Goal: Task Accomplishment & Management: Use online tool/utility

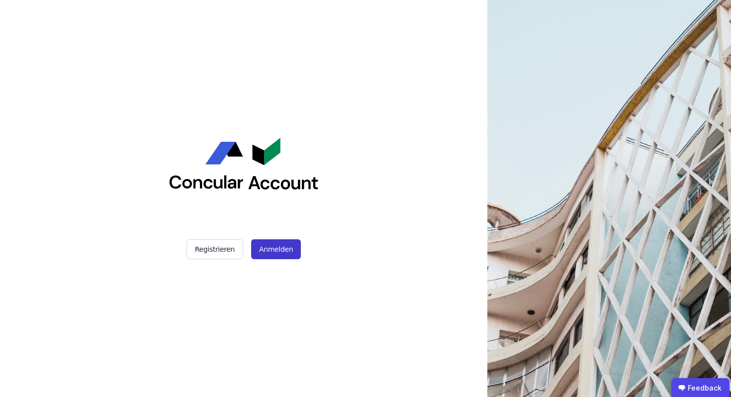
click at [280, 247] on button "Anmelden" at bounding box center [276, 249] width 50 height 20
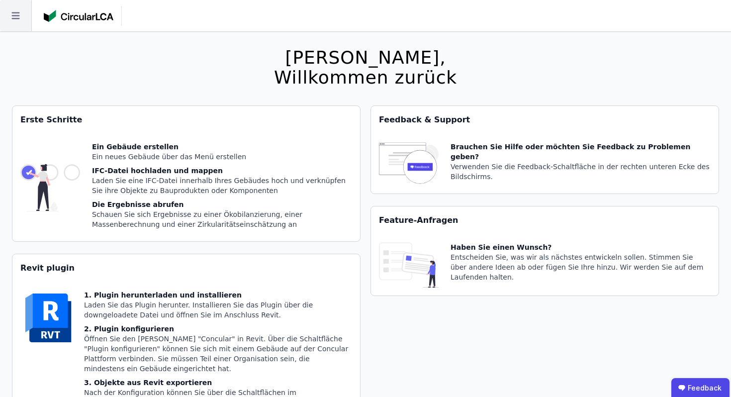
click at [15, 15] on icon at bounding box center [15, 15] width 8 height 7
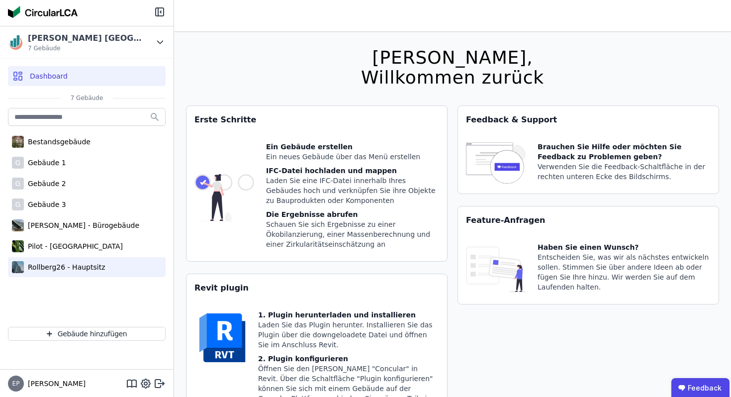
click at [46, 267] on div "Rollberg26 - Hauptsitz" at bounding box center [64, 267] width 81 height 10
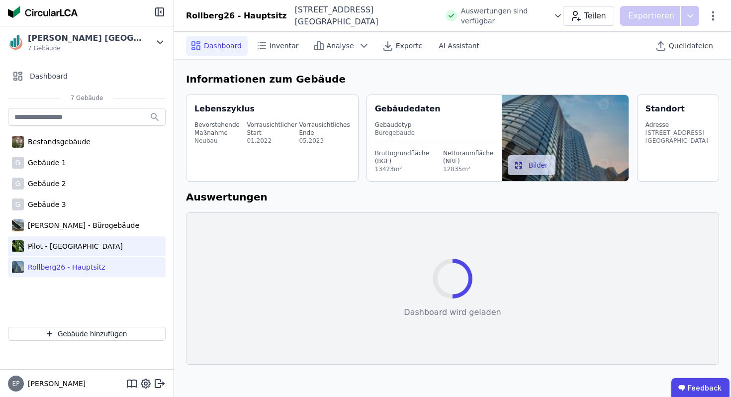
click at [59, 250] on div "Pilot - [GEOGRAPHIC_DATA]" at bounding box center [73, 246] width 99 height 10
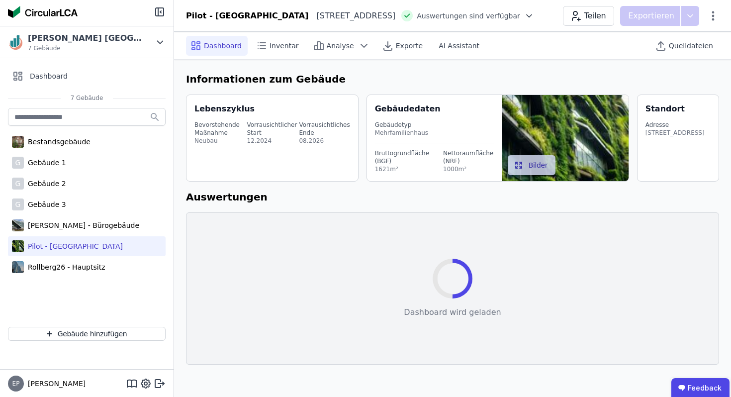
select select "*"
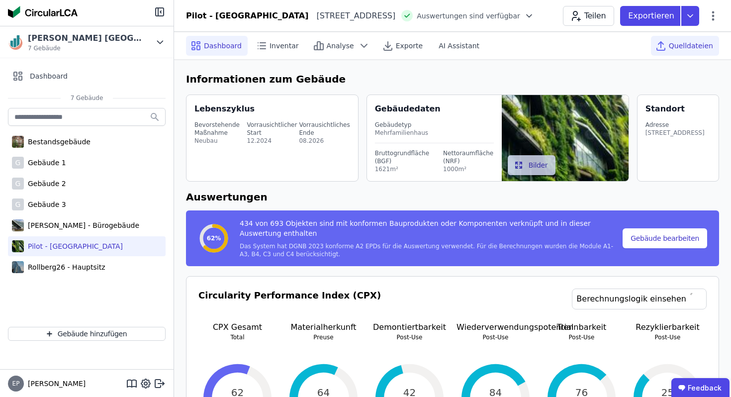
click at [685, 44] on span "Quelldateien" at bounding box center [691, 46] width 44 height 10
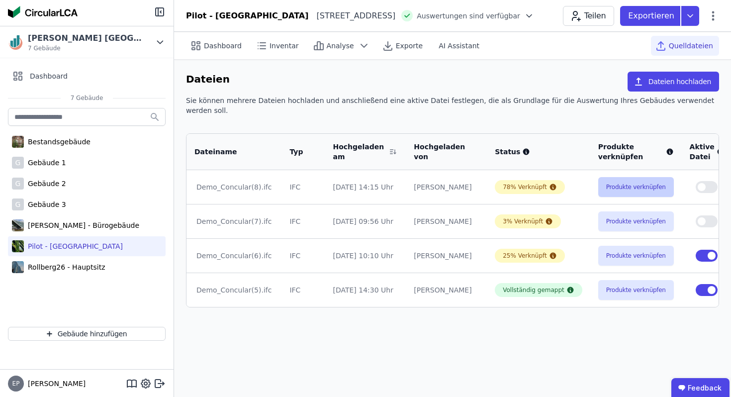
click at [605, 179] on button "Produkte verknüpfen" at bounding box center [636, 187] width 76 height 20
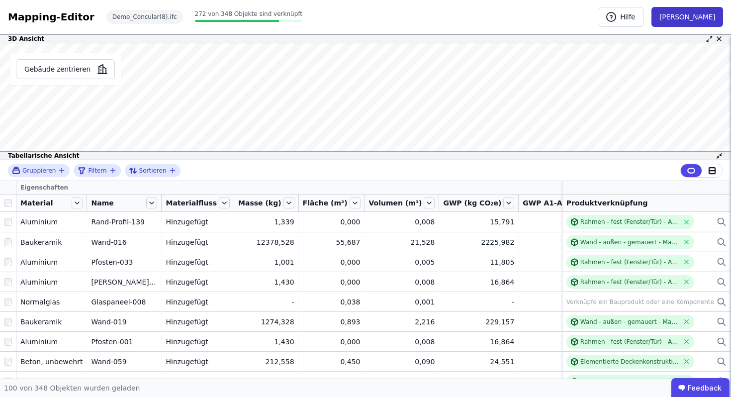
click at [711, 15] on button "Fertig" at bounding box center [688, 17] width 72 height 20
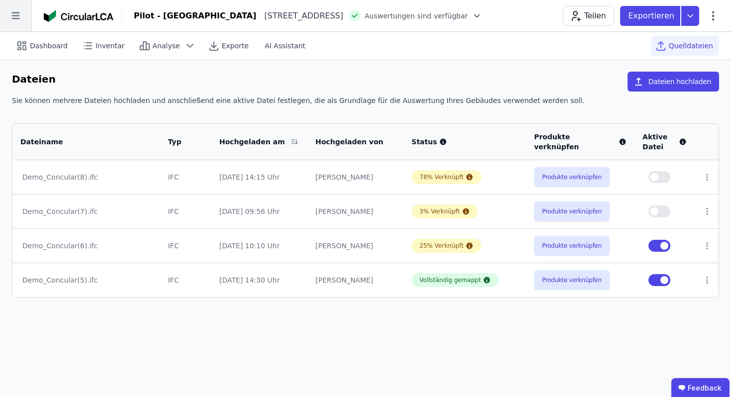
click at [10, 12] on icon at bounding box center [15, 15] width 31 height 31
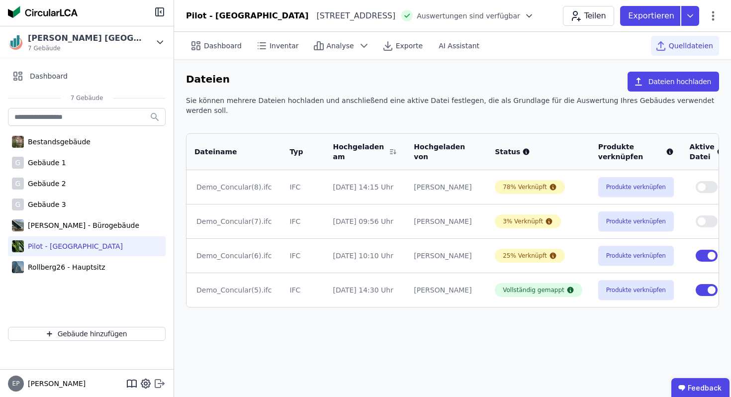
click at [158, 382] on icon at bounding box center [160, 384] width 12 height 12
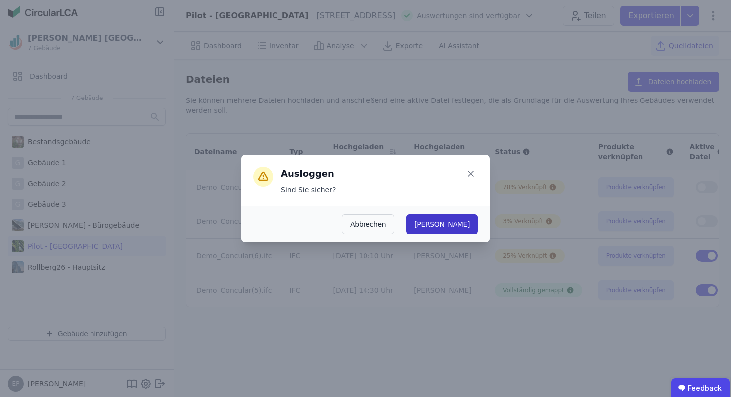
click at [469, 225] on button "Ja" at bounding box center [442, 224] width 72 height 20
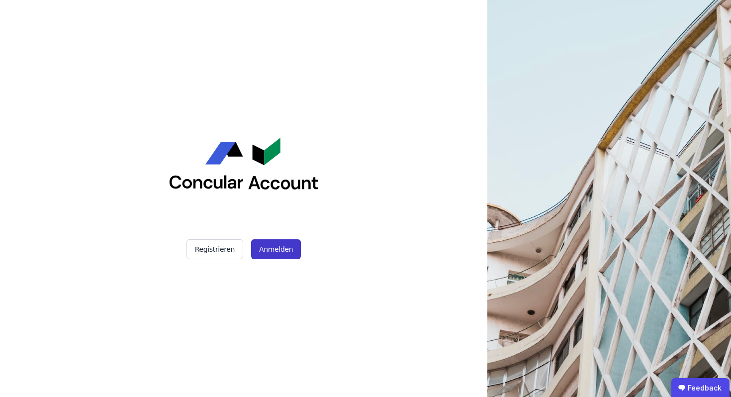
click at [268, 249] on button "Anmelden" at bounding box center [276, 249] width 50 height 20
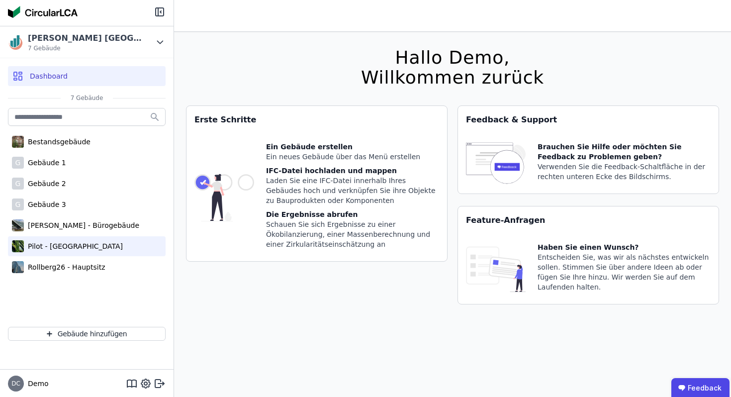
click at [53, 248] on div "Pilot - [GEOGRAPHIC_DATA]" at bounding box center [73, 246] width 99 height 10
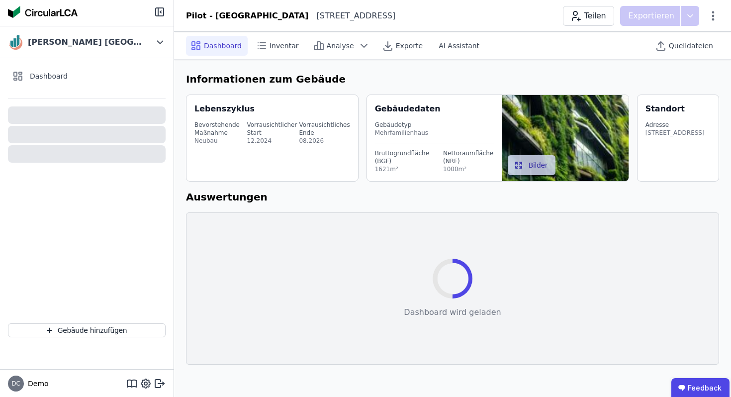
select select "*"
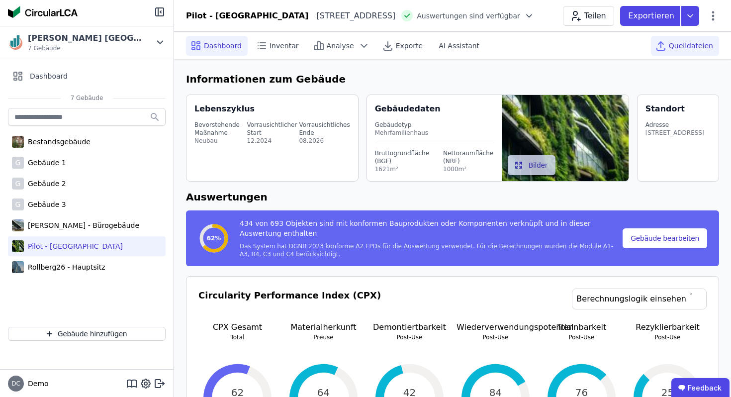
click at [690, 46] on span "Quelldateien" at bounding box center [691, 46] width 44 height 10
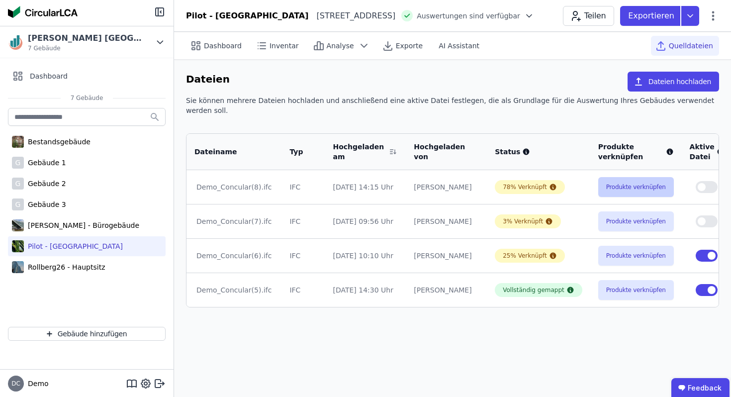
click at [616, 177] on button "Produkte verknüpfen" at bounding box center [636, 187] width 76 height 20
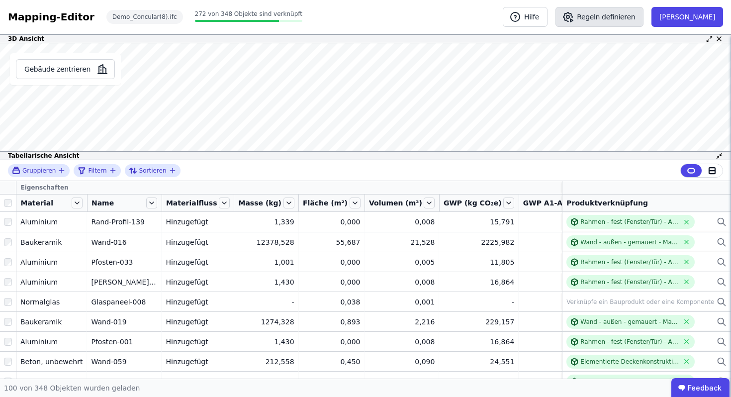
click at [641, 14] on button "Regeln definieren" at bounding box center [600, 17] width 88 height 20
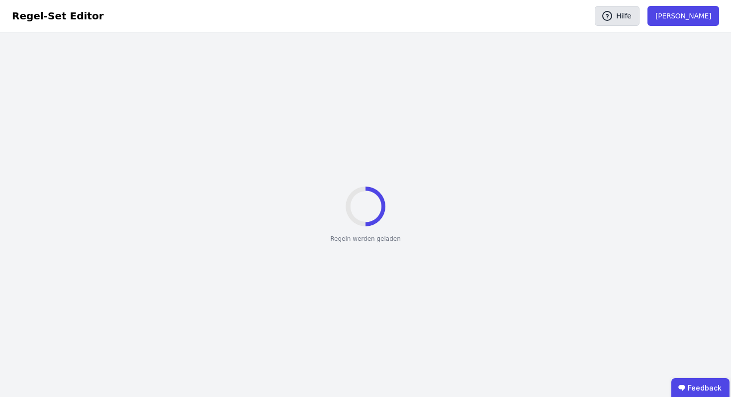
select select "**********"
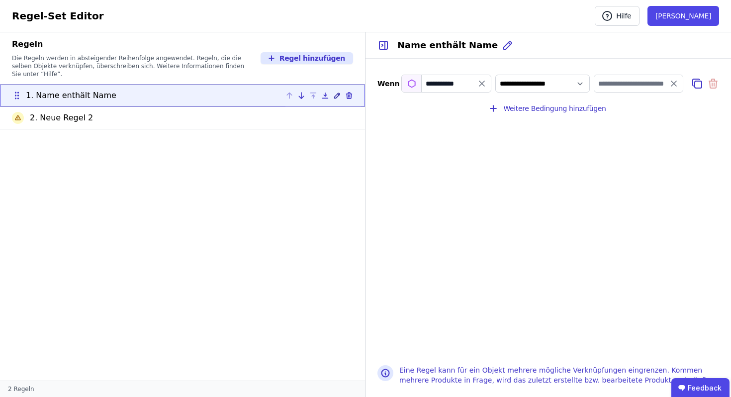
click at [336, 92] on icon at bounding box center [337, 96] width 8 height 8
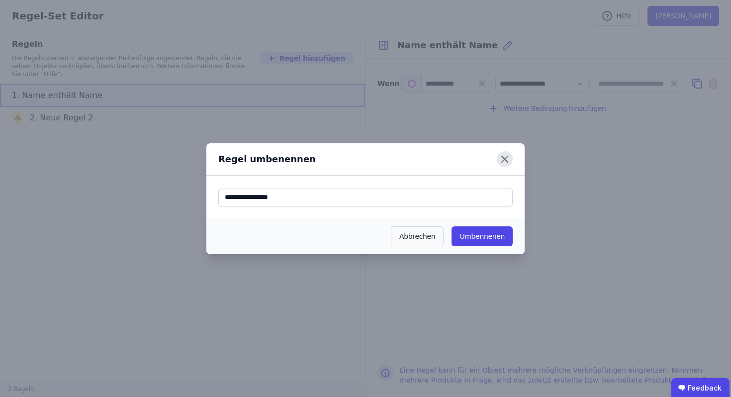
click at [506, 158] on icon at bounding box center [505, 159] width 16 height 16
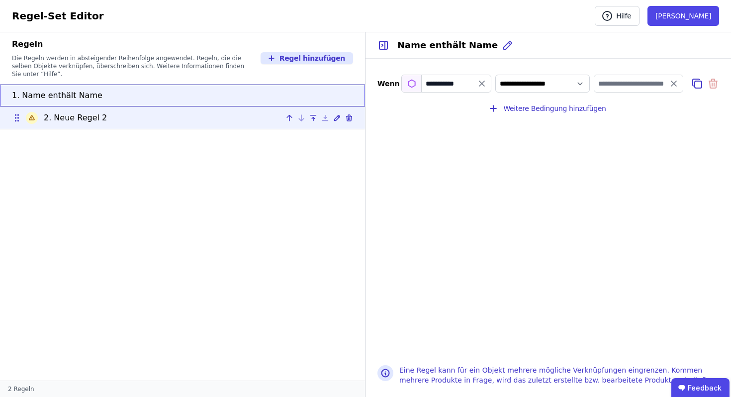
click at [32, 112] on icon at bounding box center [32, 118] width 6 height 12
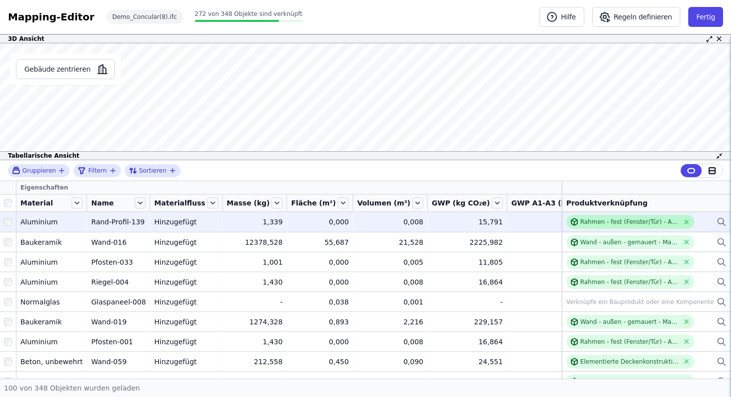
click at [604, 221] on div "Rahmen - fest (Fenster/Tür) - Aluminium" at bounding box center [630, 222] width 99 height 8
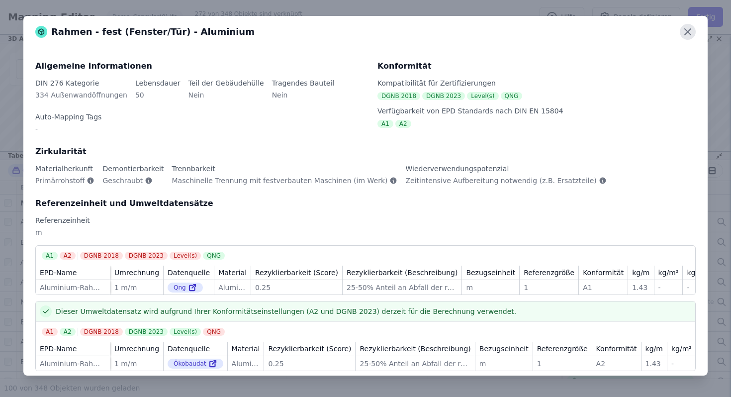
click at [686, 30] on icon at bounding box center [688, 32] width 6 height 6
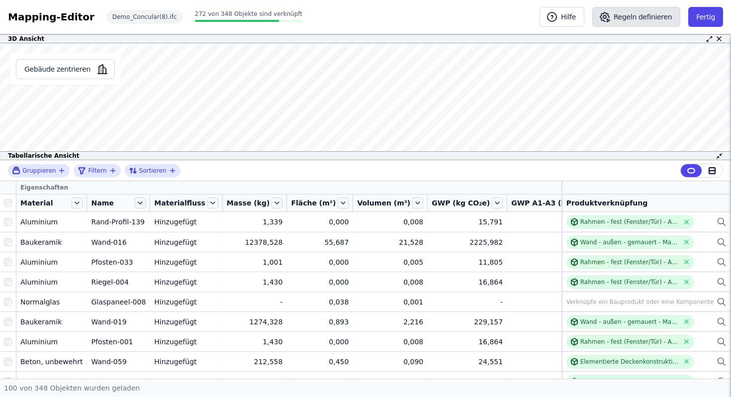
click at [636, 17] on button "Regeln definieren" at bounding box center [636, 17] width 88 height 20
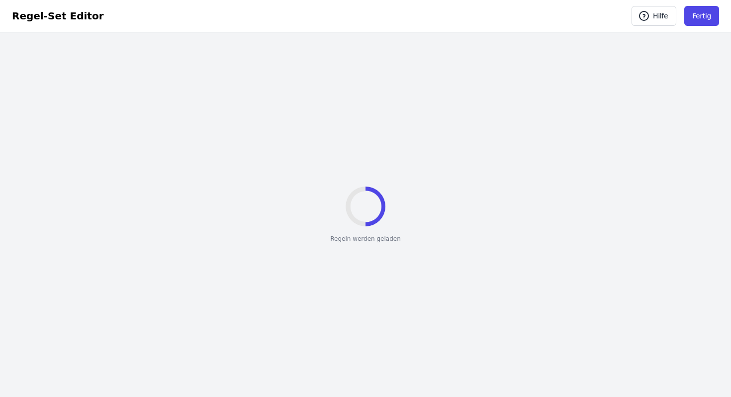
select select "**********"
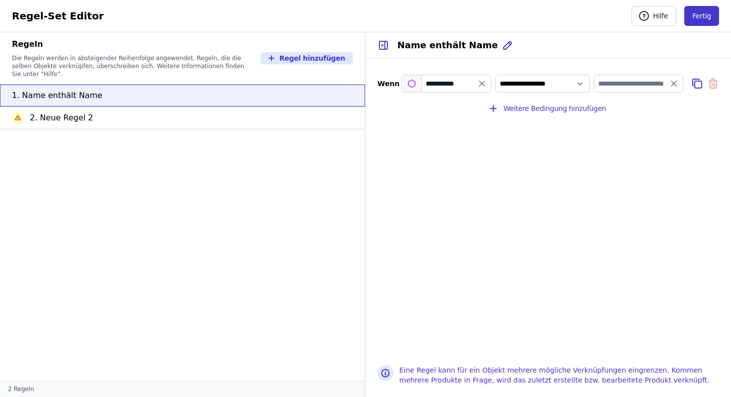
click at [697, 17] on button "Fertig" at bounding box center [701, 16] width 35 height 20
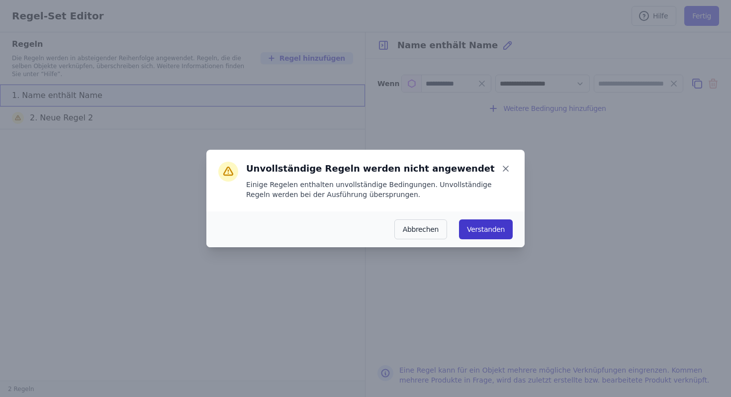
click at [491, 227] on button "Verstanden" at bounding box center [486, 229] width 54 height 20
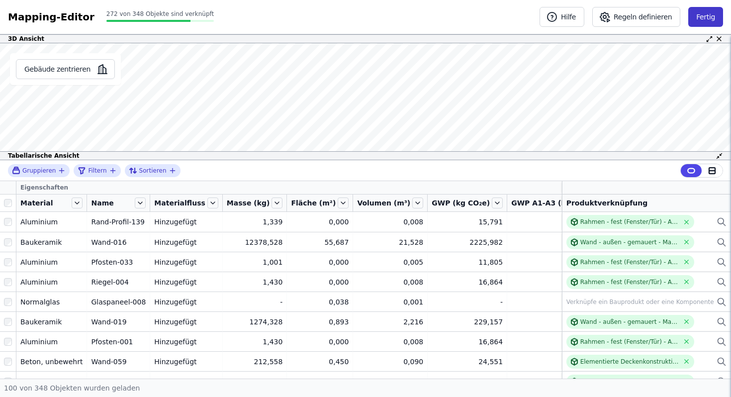
click at [703, 15] on button "Fertig" at bounding box center [705, 17] width 35 height 20
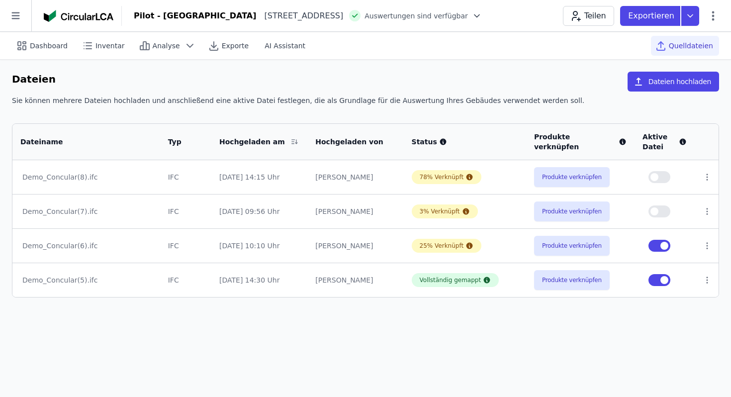
click at [65, 16] on img at bounding box center [79, 16] width 70 height 12
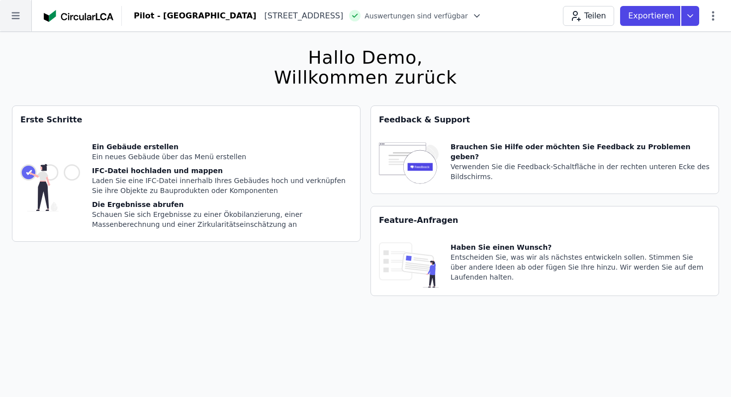
click at [10, 14] on icon at bounding box center [15, 15] width 31 height 31
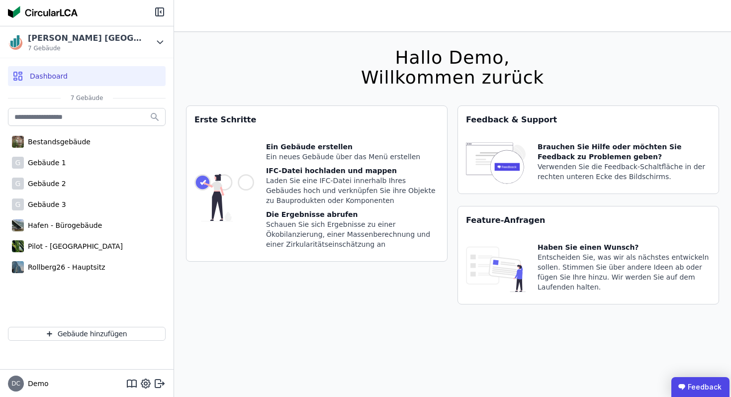
click at [706, 386] on ubdiv "Feedback" at bounding box center [701, 387] width 58 height 20
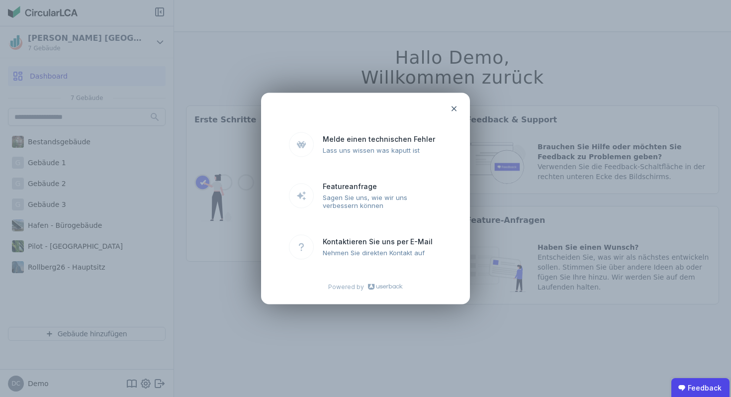
click at [454, 107] on icon at bounding box center [454, 109] width 8 height 8
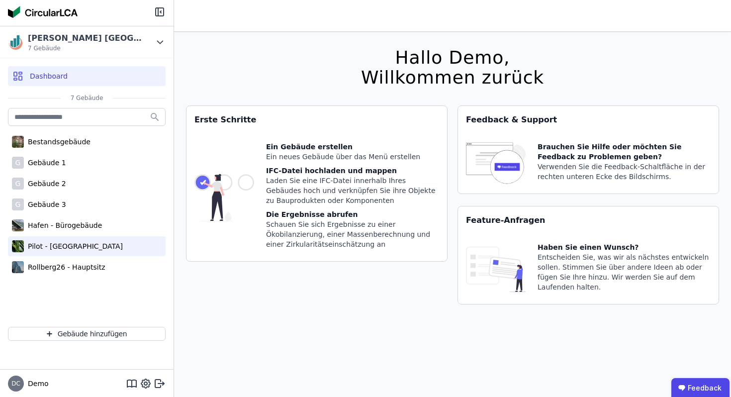
click at [70, 247] on div "Pilot - [GEOGRAPHIC_DATA]" at bounding box center [73, 246] width 99 height 10
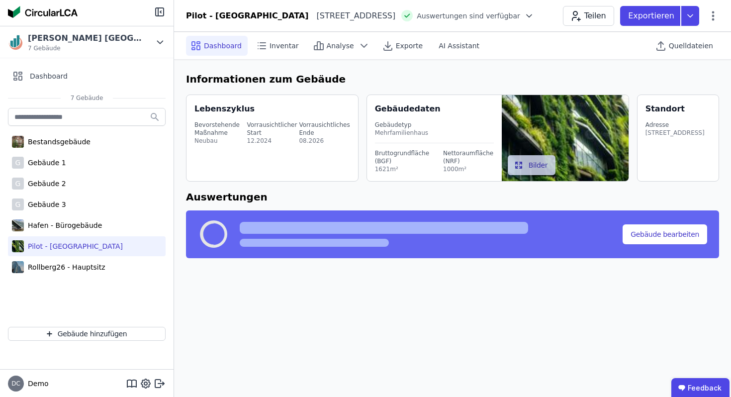
select select "*"
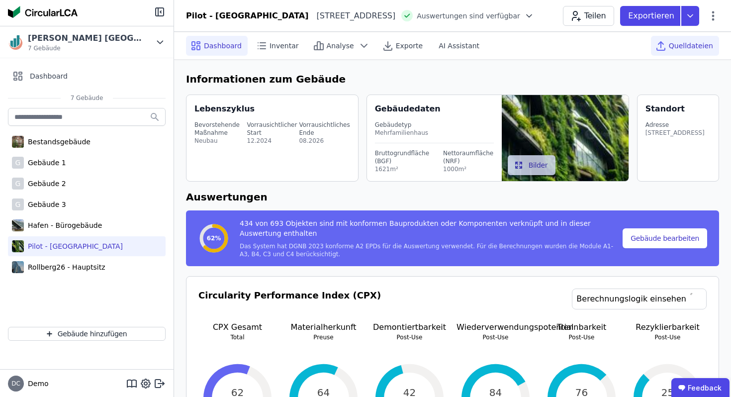
click at [679, 43] on span "Quelldateien" at bounding box center [691, 46] width 44 height 10
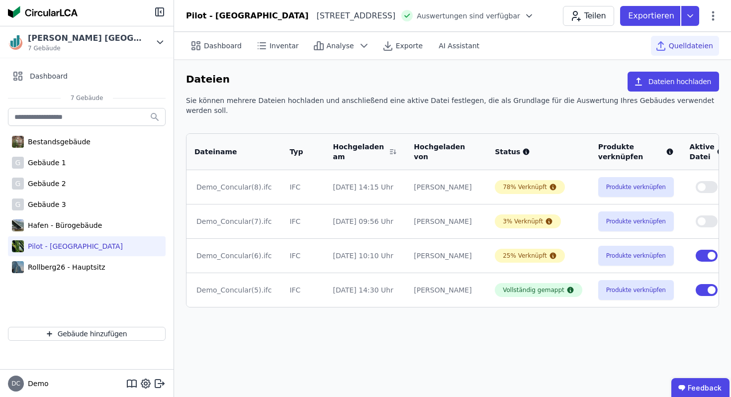
click at [697, 48] on span "Quelldateien" at bounding box center [691, 46] width 44 height 10
click at [600, 177] on button "Produkte verknüpfen" at bounding box center [636, 187] width 76 height 20
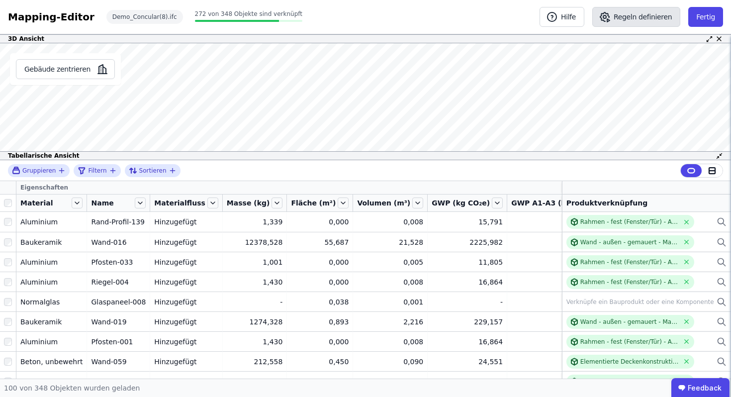
click at [643, 16] on button "Regeln definieren" at bounding box center [636, 17] width 88 height 20
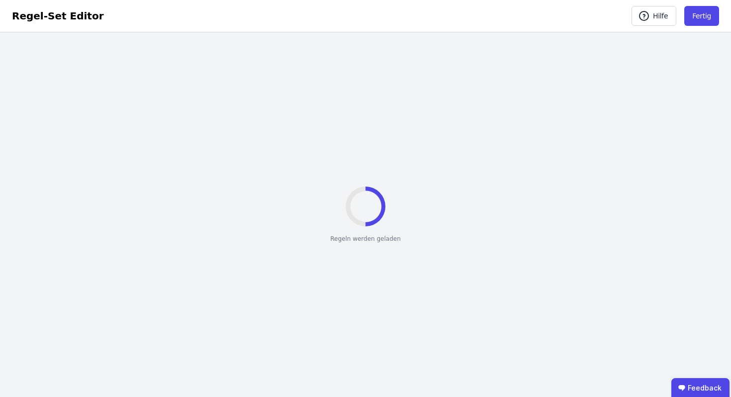
select select "**********"
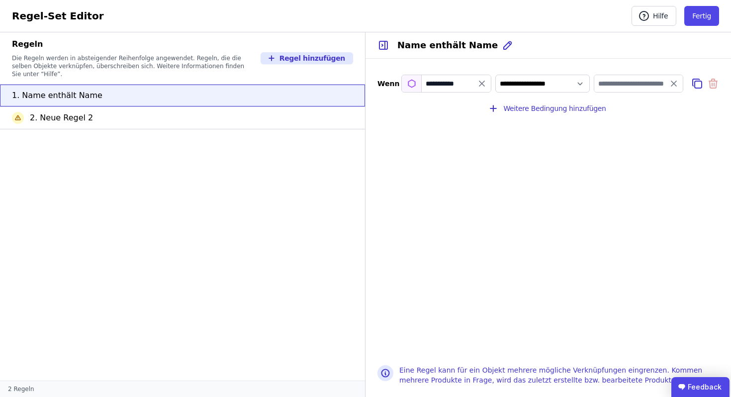
click at [703, 390] on ubdiv "Feedback" at bounding box center [701, 387] width 58 height 20
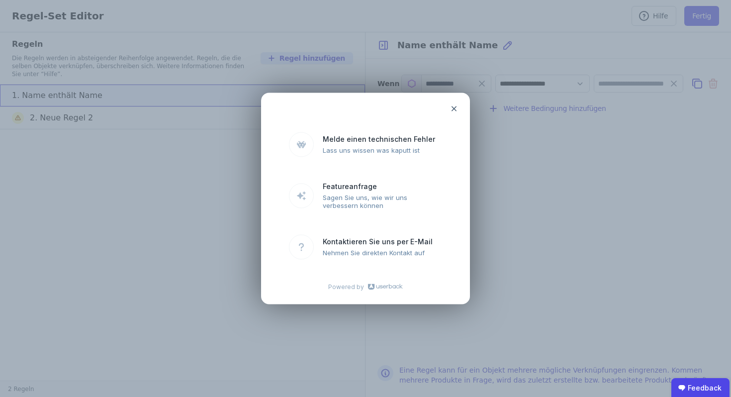
click at [454, 107] on icon at bounding box center [454, 109] width 8 height 8
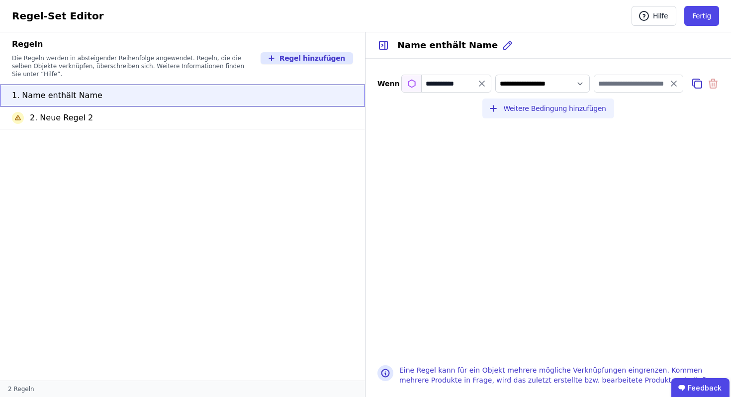
click at [532, 111] on button "Weitere Bedingung hinzufügen" at bounding box center [548, 108] width 131 height 20
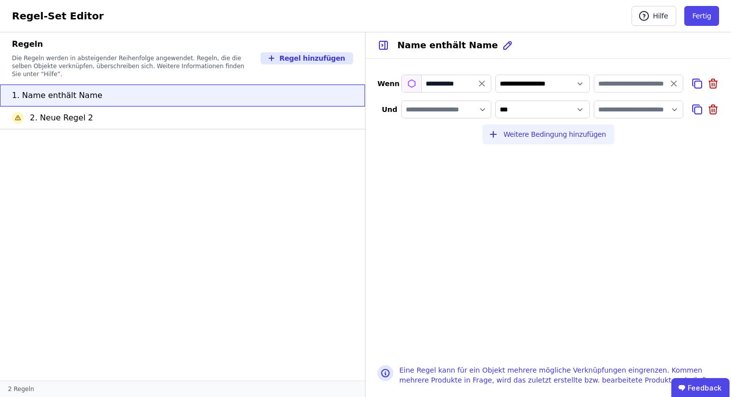
click at [536, 136] on button "Weitere Bedingung hinzufügen" at bounding box center [548, 134] width 131 height 20
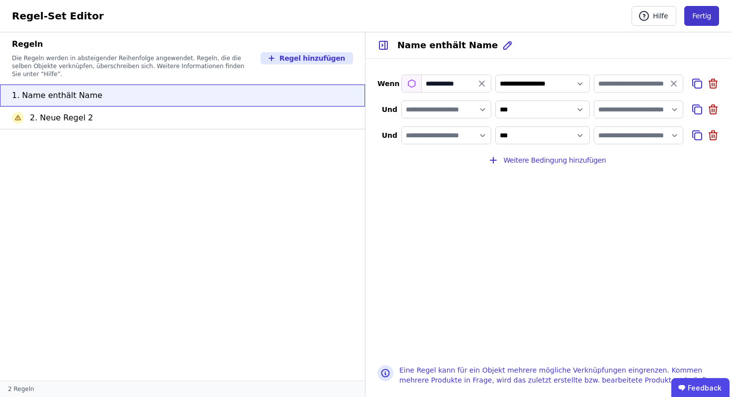
click at [709, 14] on button "Fertig" at bounding box center [701, 16] width 35 height 20
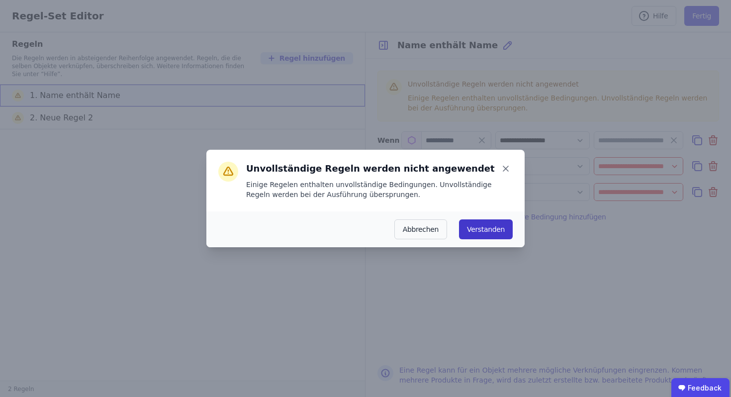
click at [489, 229] on button "Verstanden" at bounding box center [486, 229] width 54 height 20
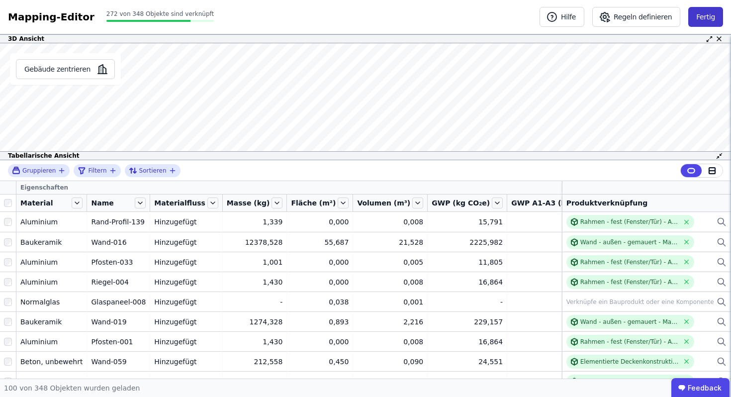
click at [703, 10] on button "Fertig" at bounding box center [705, 17] width 35 height 20
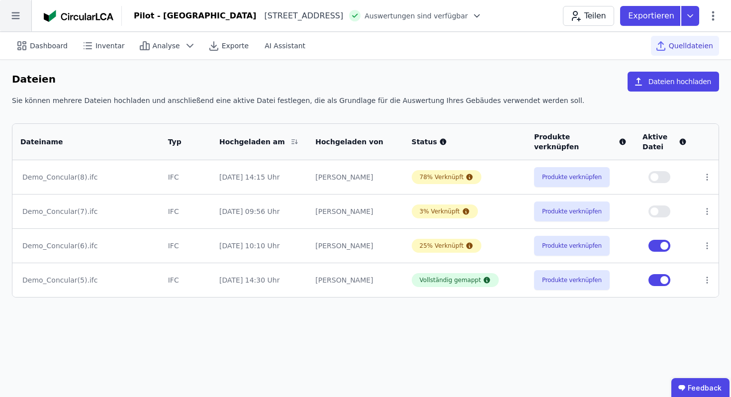
click at [17, 15] on icon at bounding box center [15, 15] width 8 height 7
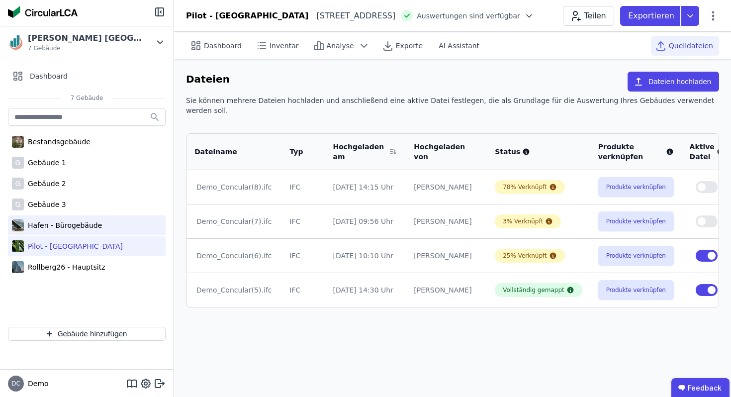
click at [57, 223] on div "Hafen - Bürogebäude" at bounding box center [63, 225] width 78 height 10
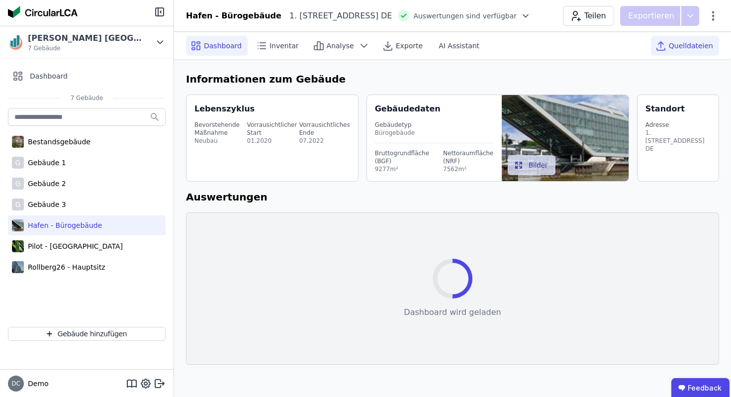
click at [680, 45] on span "Quelldateien" at bounding box center [691, 46] width 44 height 10
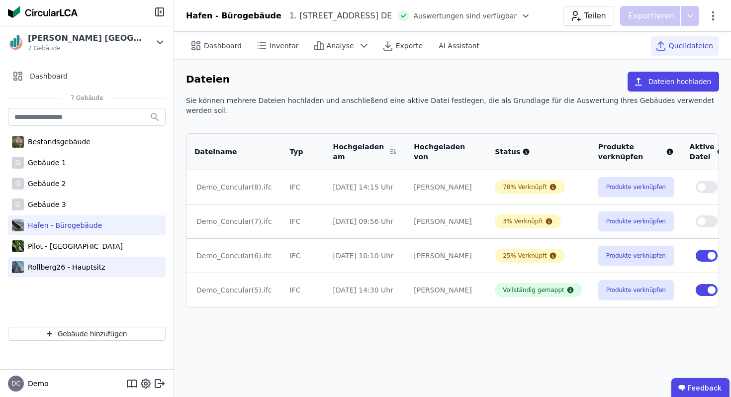
click at [51, 273] on div "Rollberg26 - Hauptsitz" at bounding box center [87, 267] width 158 height 20
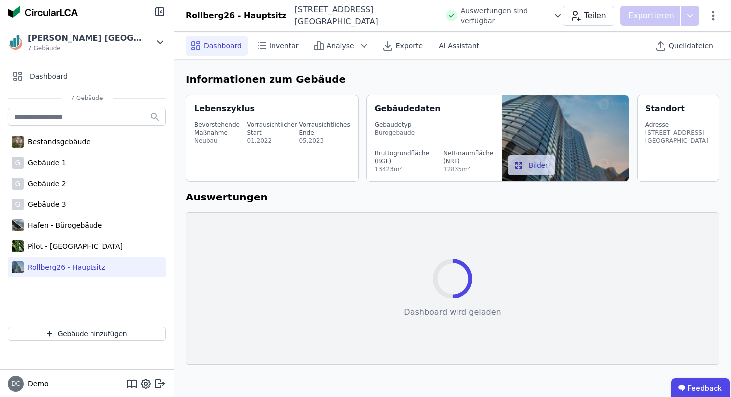
select select "*"
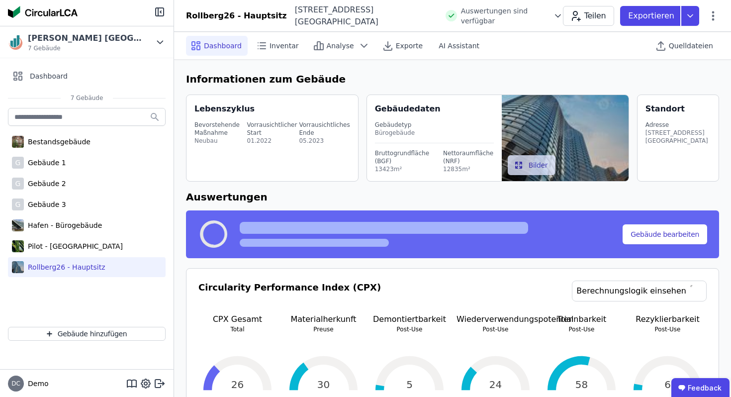
click at [703, 32] on div "Quelldateien" at bounding box center [685, 45] width 68 height 27
click at [685, 42] on span "Quelldateien" at bounding box center [691, 46] width 44 height 10
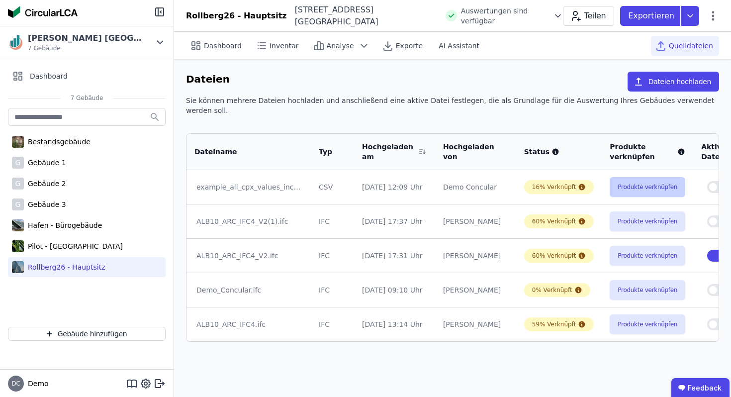
click at [626, 177] on button "Produkte verknüpfen" at bounding box center [648, 187] width 76 height 20
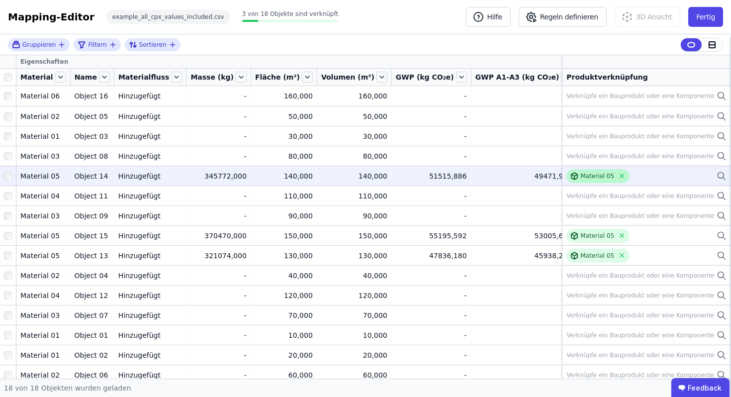
click at [589, 176] on div "Material 05" at bounding box center [598, 176] width 34 height 8
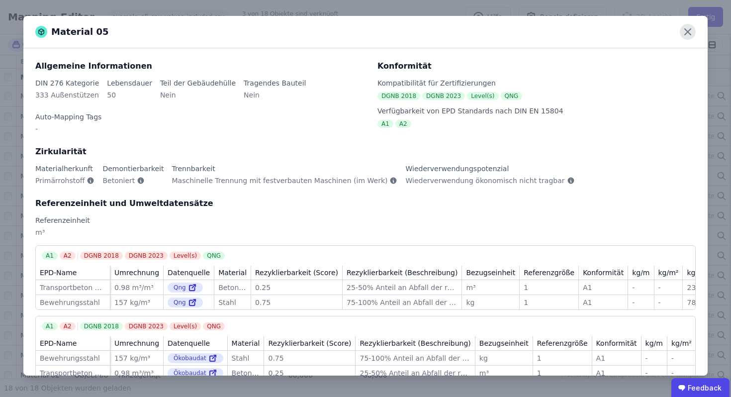
click at [690, 31] on icon at bounding box center [688, 32] width 16 height 16
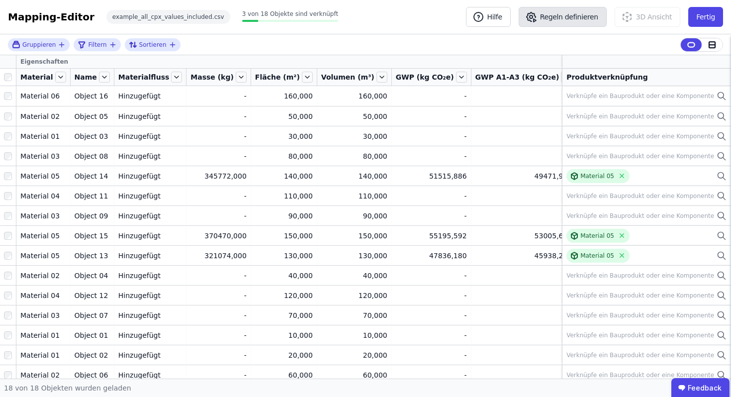
click at [574, 20] on button "Regeln definieren" at bounding box center [563, 17] width 88 height 20
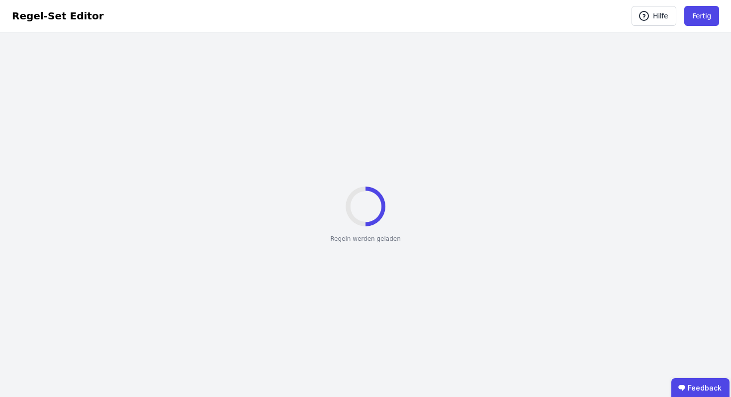
select select "**********"
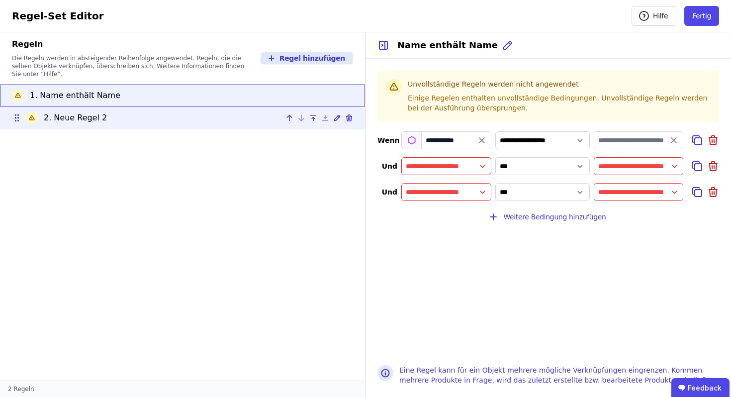
click at [159, 112] on div "2. Neue Regel 2" at bounding box center [182, 118] width 341 height 12
